Goal: Task Accomplishment & Management: Use online tool/utility

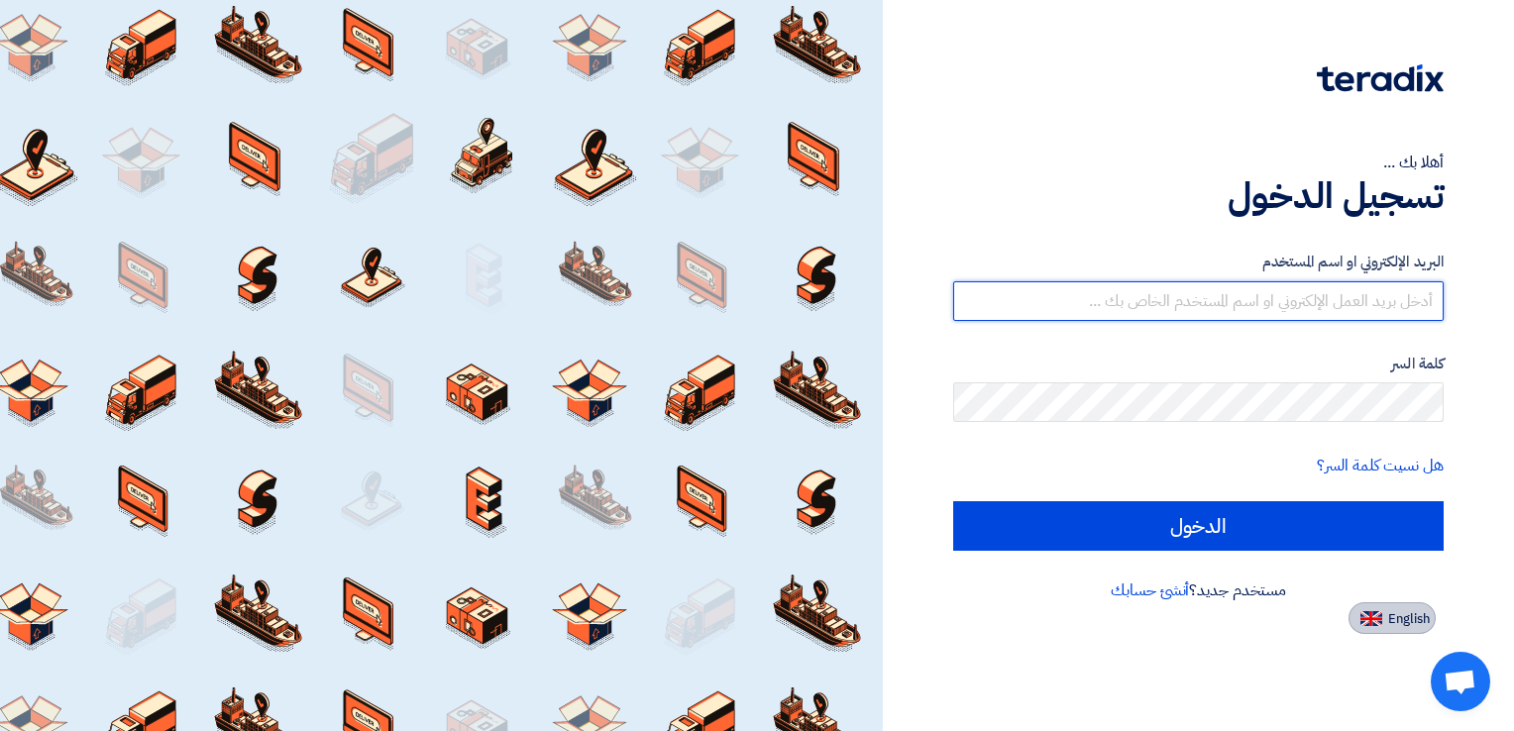
type input "[EMAIL_ADDRESS][DOMAIN_NAME]"
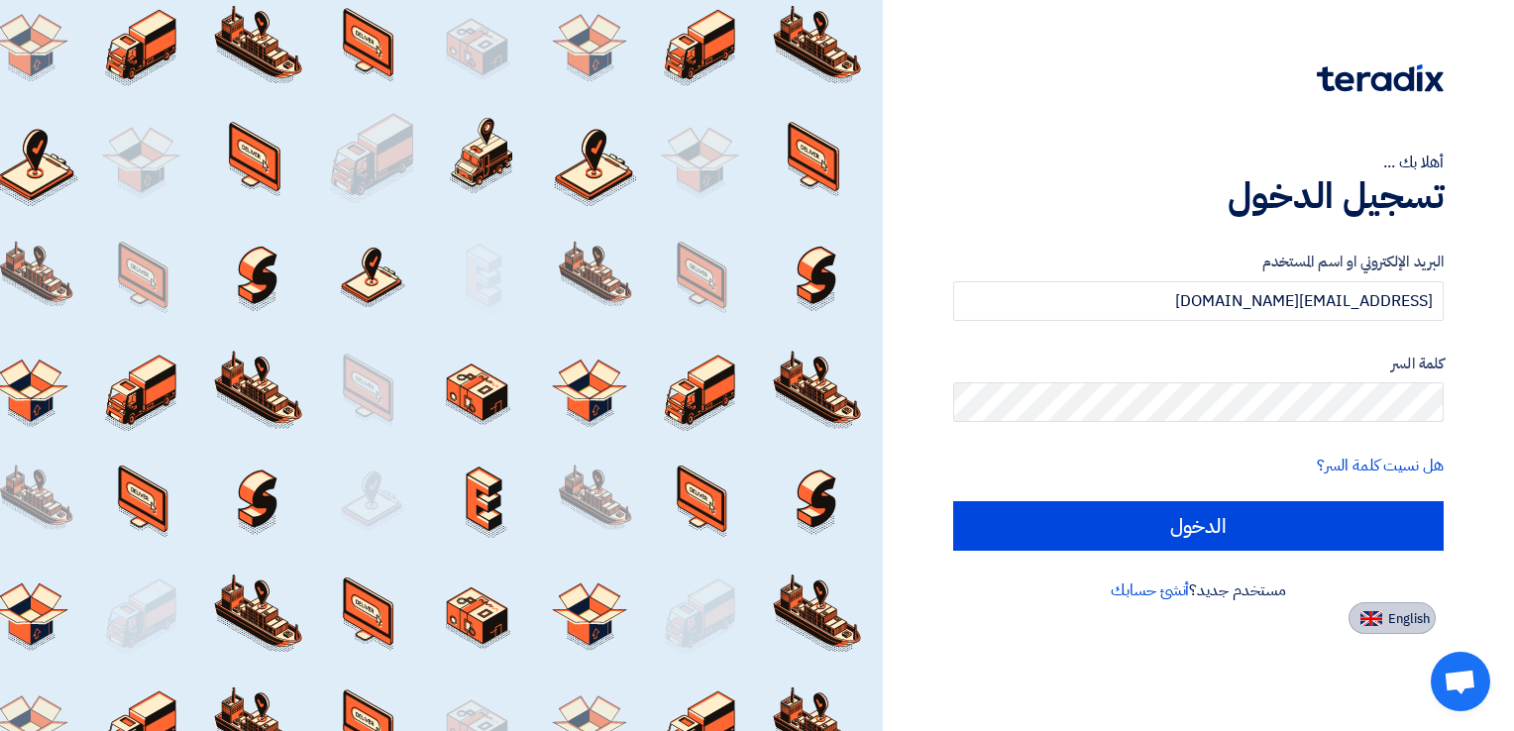
click at [1364, 611] on img at bounding box center [1371, 618] width 22 height 15
type input "Sign in"
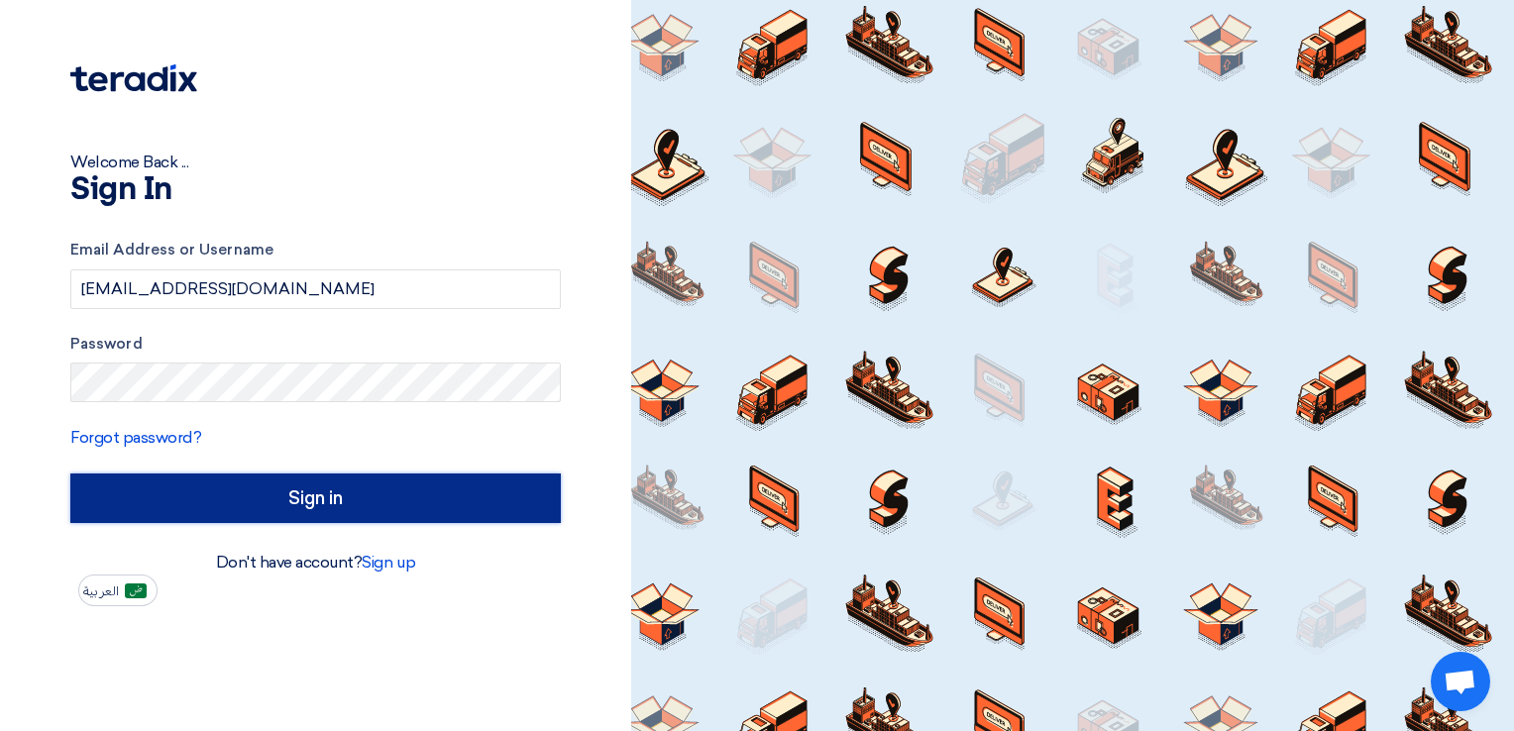
click at [306, 488] on input "Sign in" at bounding box center [315, 498] width 490 height 50
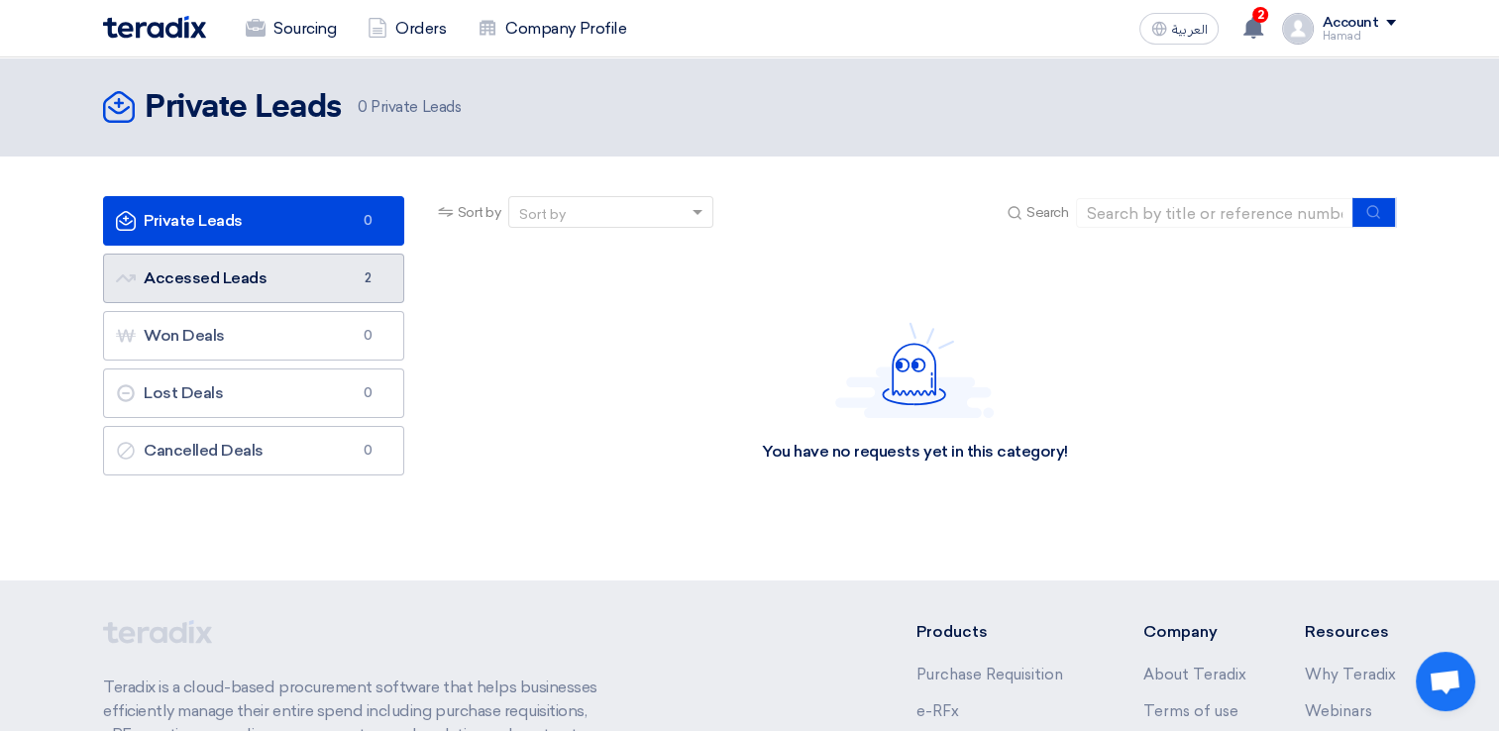
click at [222, 263] on link "Accessed Leads Accessed Leads 2" at bounding box center [253, 279] width 301 height 50
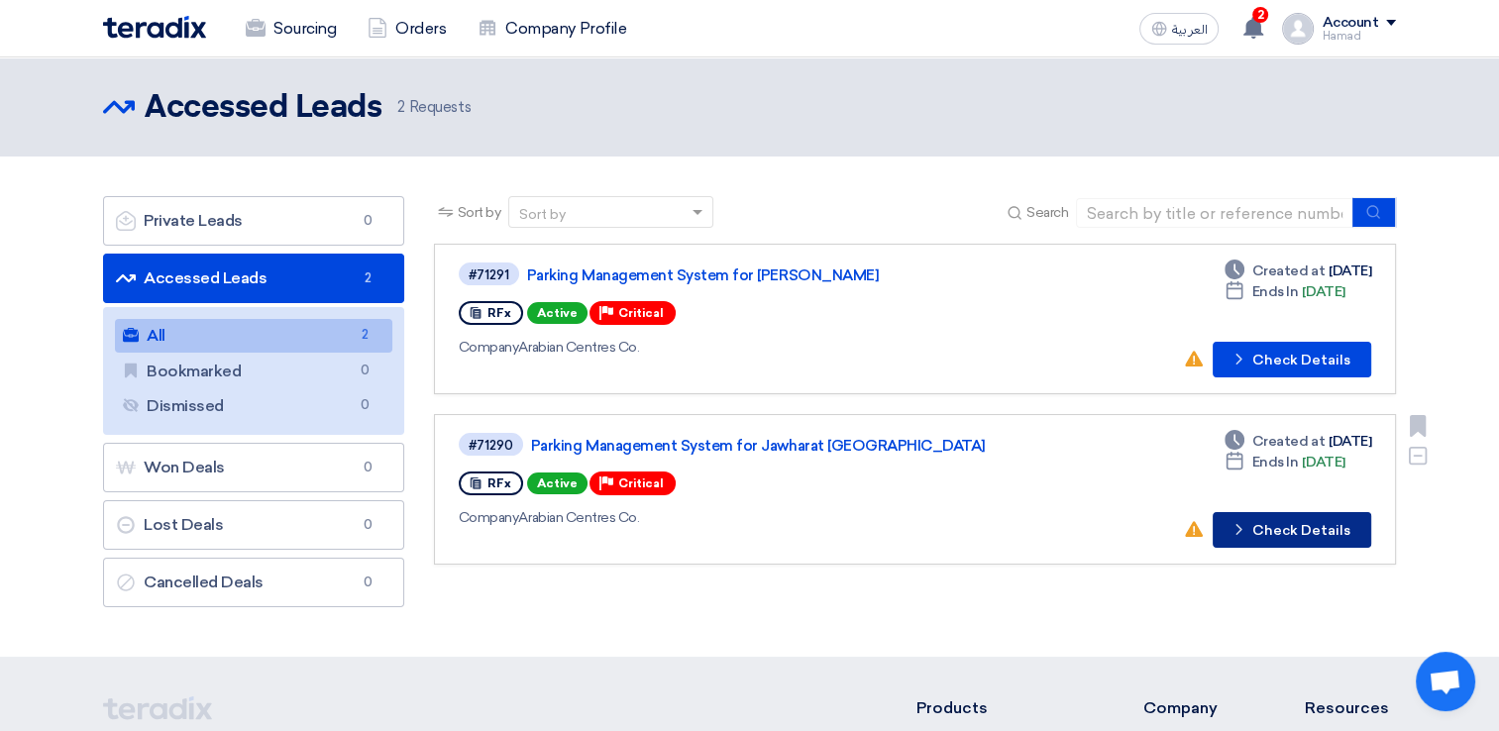
click at [1284, 512] on button "Check details Check Details" at bounding box center [1291, 530] width 158 height 36
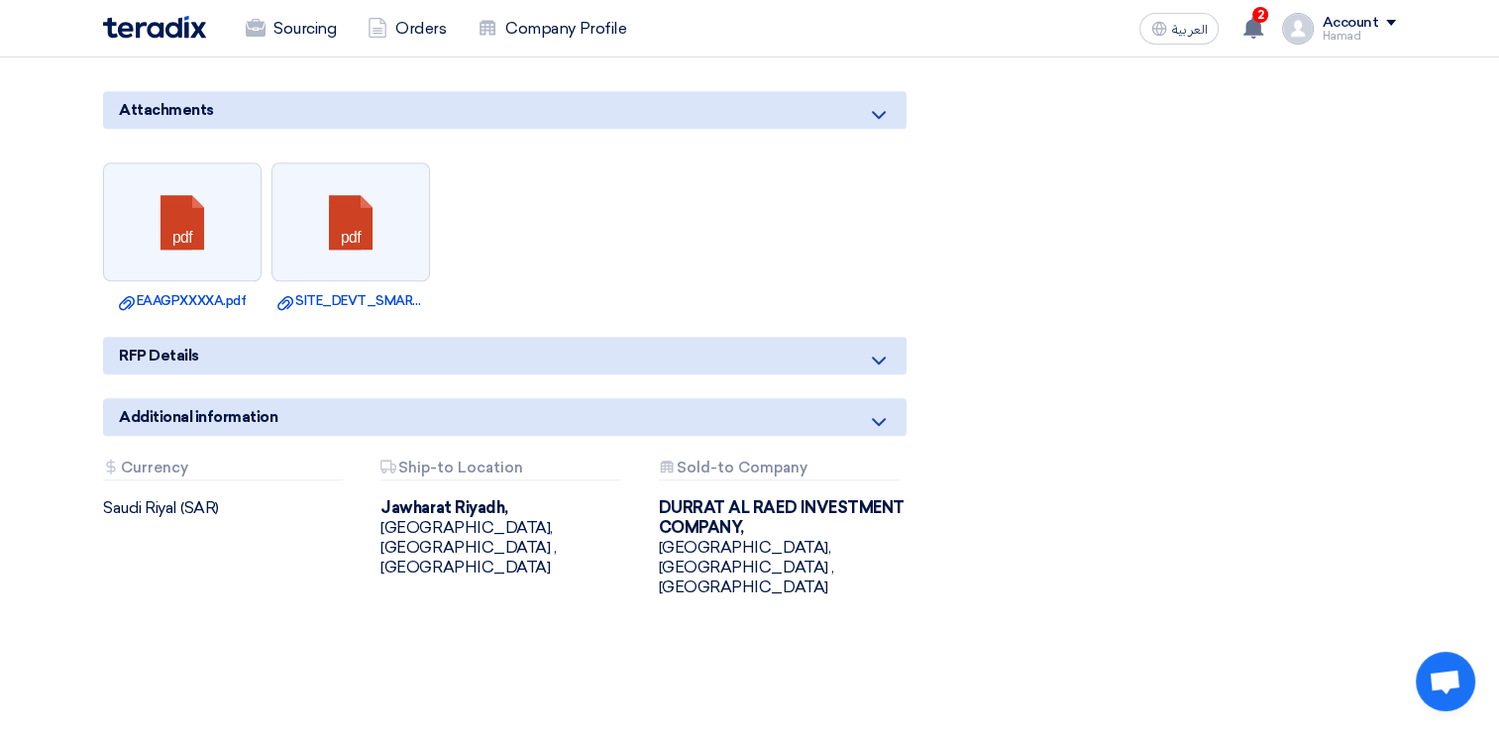
scroll to position [1473, 0]
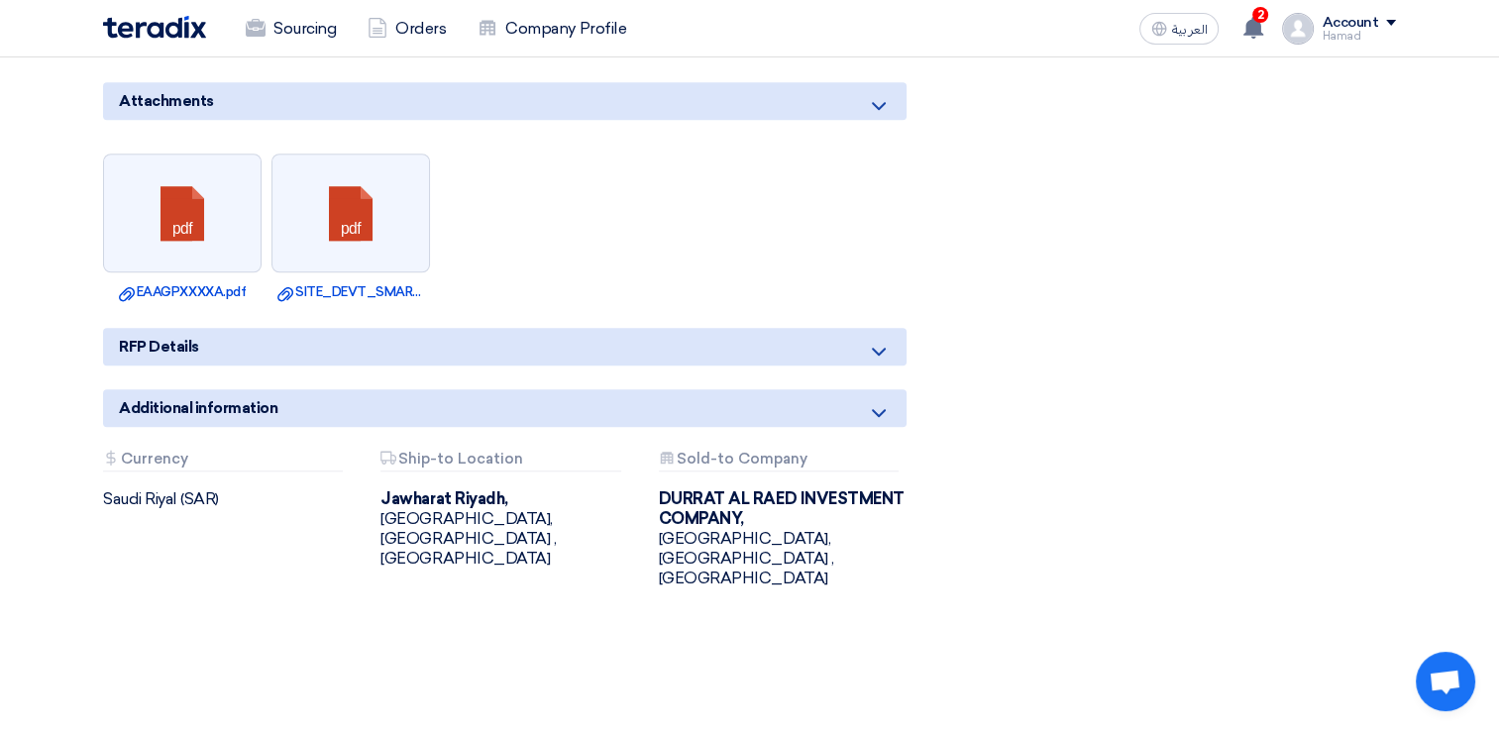
click at [884, 409] on use at bounding box center [879, 413] width 14 height 8
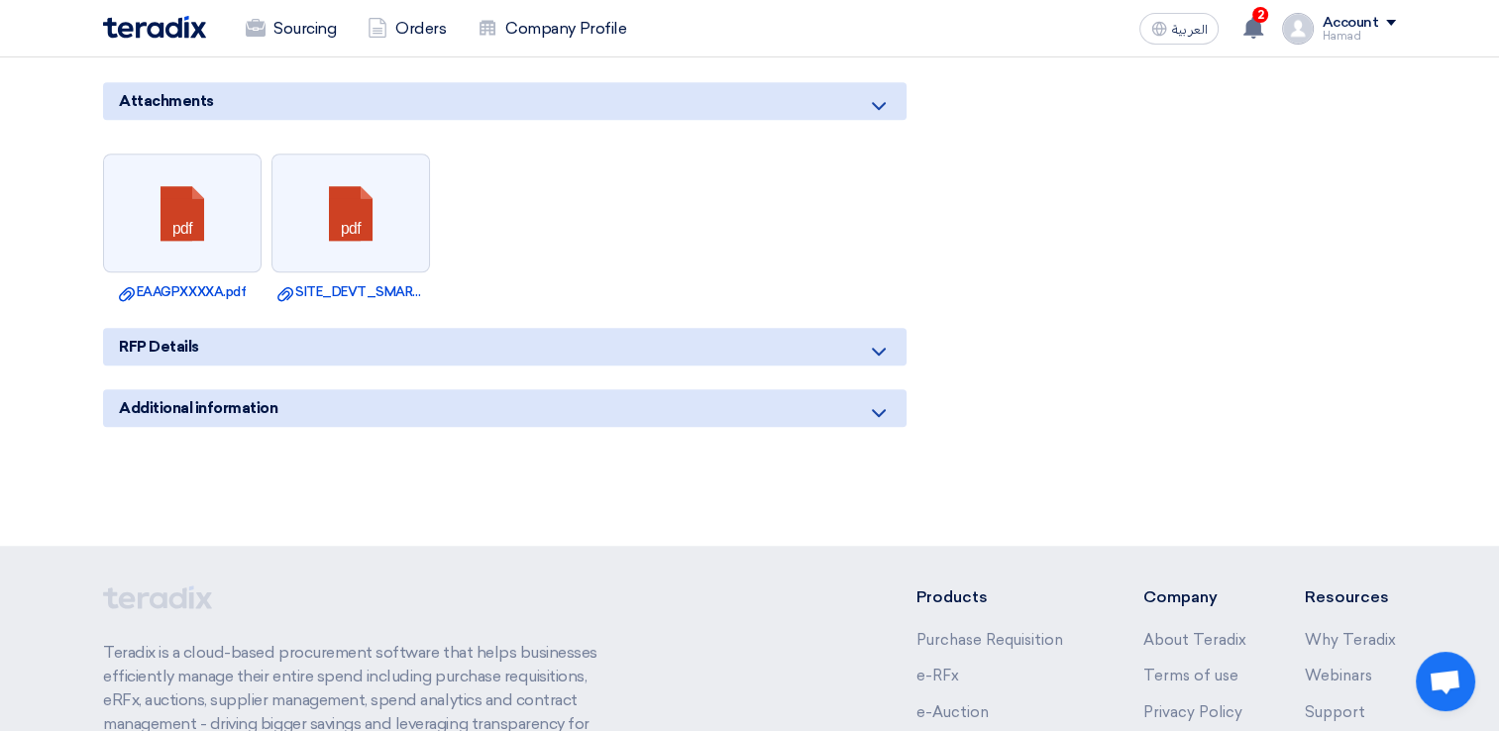
click at [884, 409] on use at bounding box center [879, 413] width 14 height 8
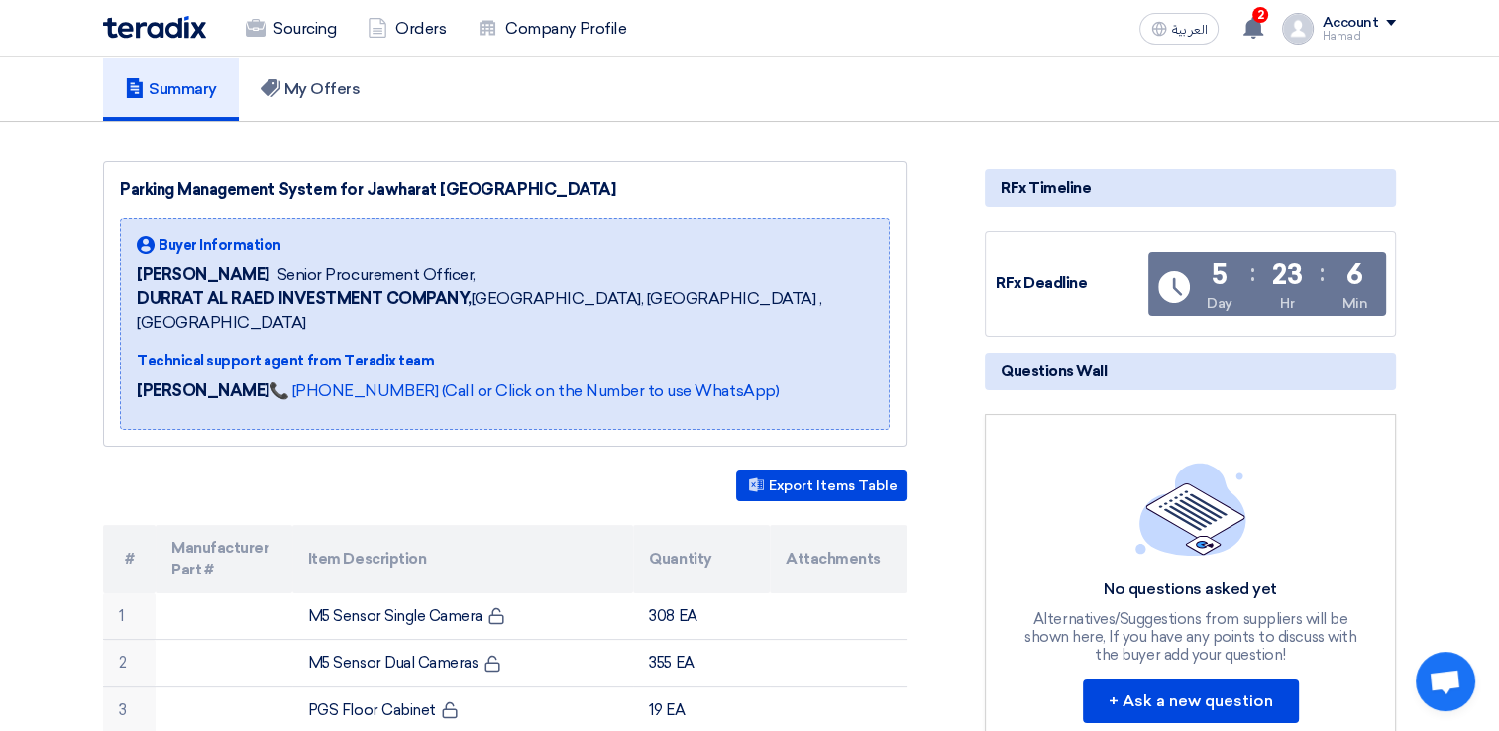
scroll to position [0, 0]
